Goal: Find specific page/section: Find specific page/section

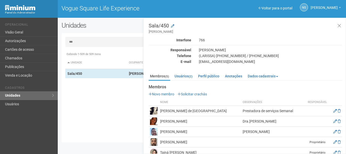
scroll to position [9, 0]
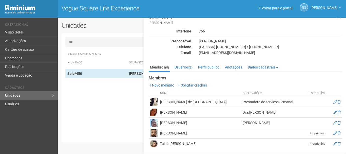
click at [99, 43] on input "***" at bounding box center [201, 42] width 273 height 10
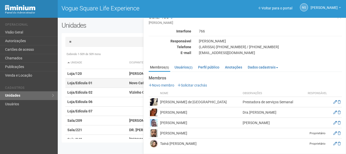
type input "**"
click at [111, 82] on td "Loja/Edícula 01" at bounding box center [96, 82] width 62 height 9
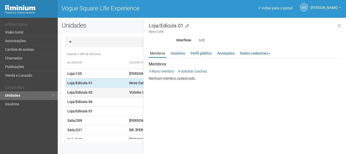
click at [117, 96] on td "Loja/Edícula 02" at bounding box center [96, 92] width 62 height 9
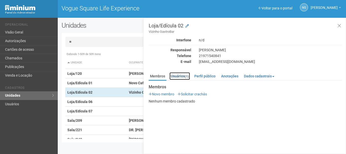
click at [177, 77] on link "Usuários (1)" at bounding box center [179, 76] width 21 height 8
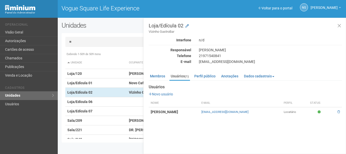
click at [174, 111] on strong "[PERSON_NAME]" at bounding box center [164, 112] width 27 height 4
click at [194, 119] on div "Loja/Edícula 02 Vizinho GastroBar Interfone n/d Responsável [PERSON_NAME] Telef…" at bounding box center [244, 86] width 203 height 136
click at [159, 79] on link "Membros" at bounding box center [158, 76] width 18 height 8
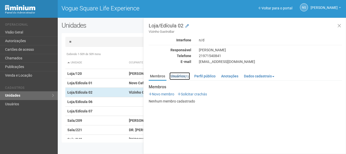
click at [187, 74] on small "(1)" at bounding box center [187, 76] width 4 height 4
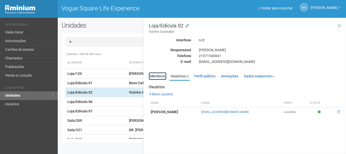
click at [160, 77] on link "Membros" at bounding box center [158, 76] width 18 height 8
